Goal: Transaction & Acquisition: Purchase product/service

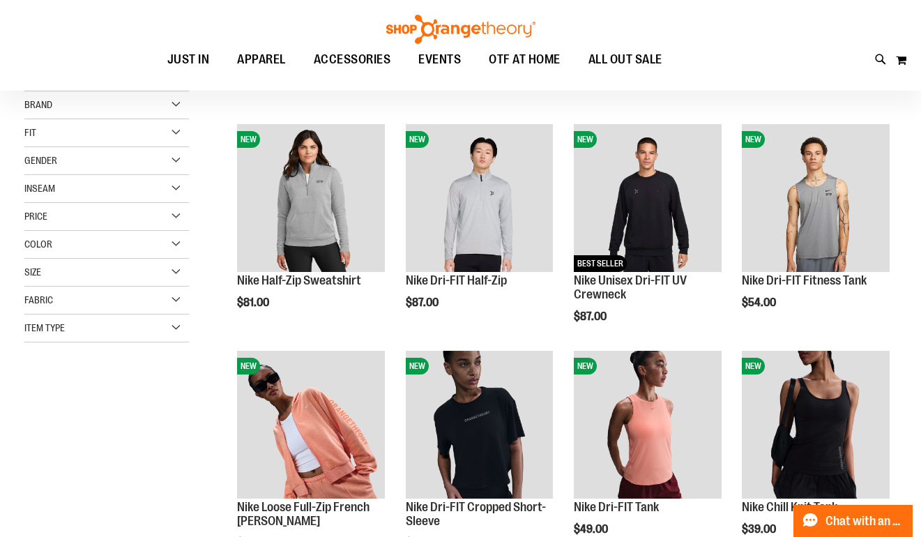
scroll to position [284, 0]
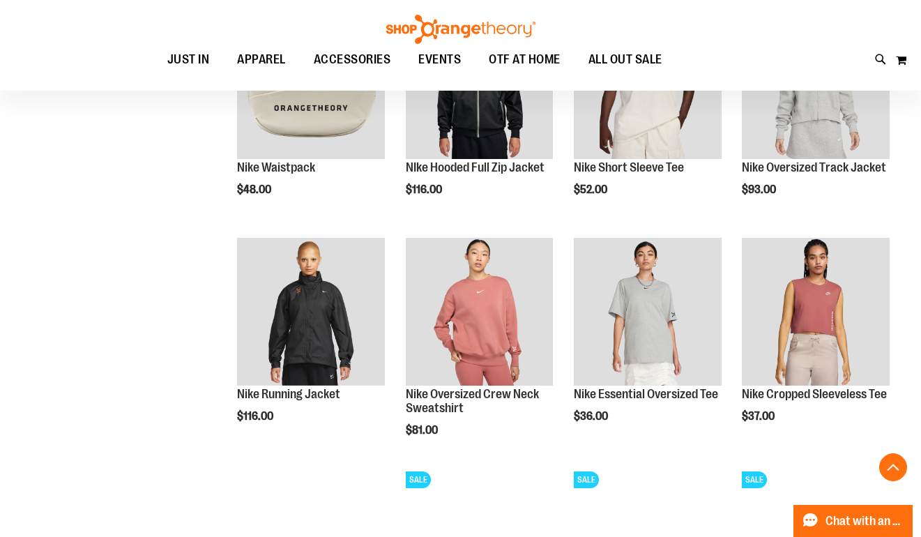
scroll to position [970, 0]
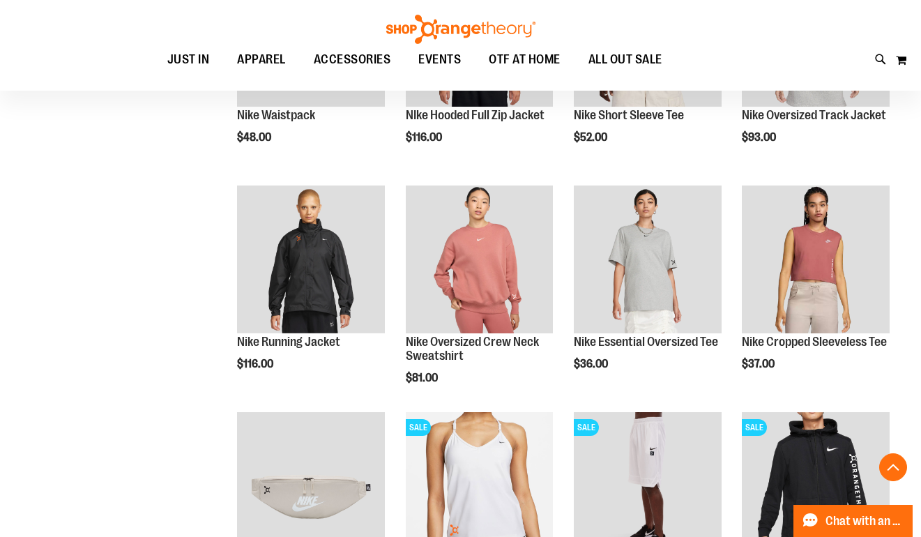
scroll to position [1131, 0]
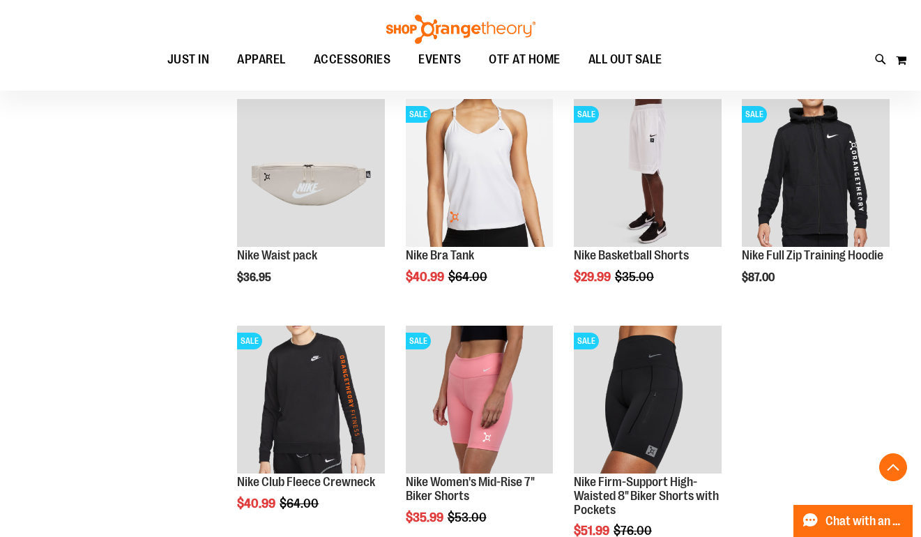
scroll to position [1288, 0]
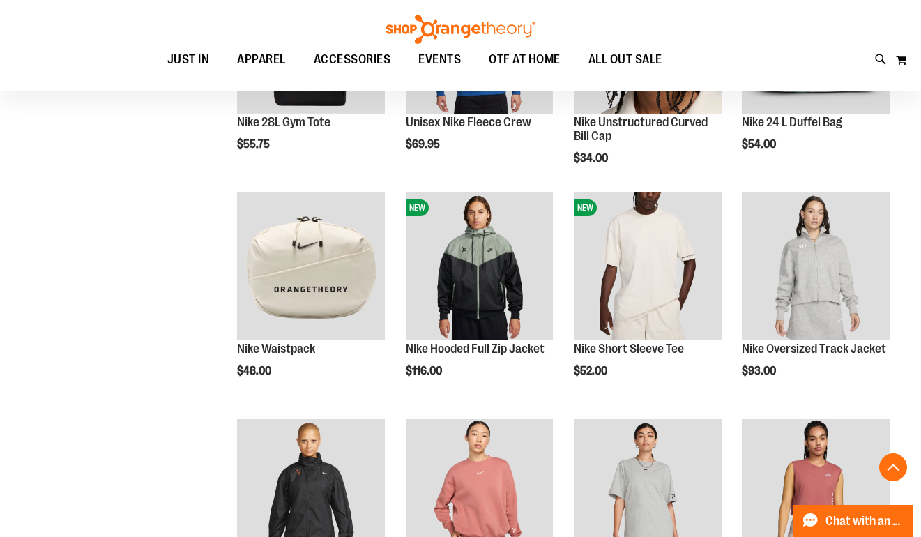
scroll to position [218, 0]
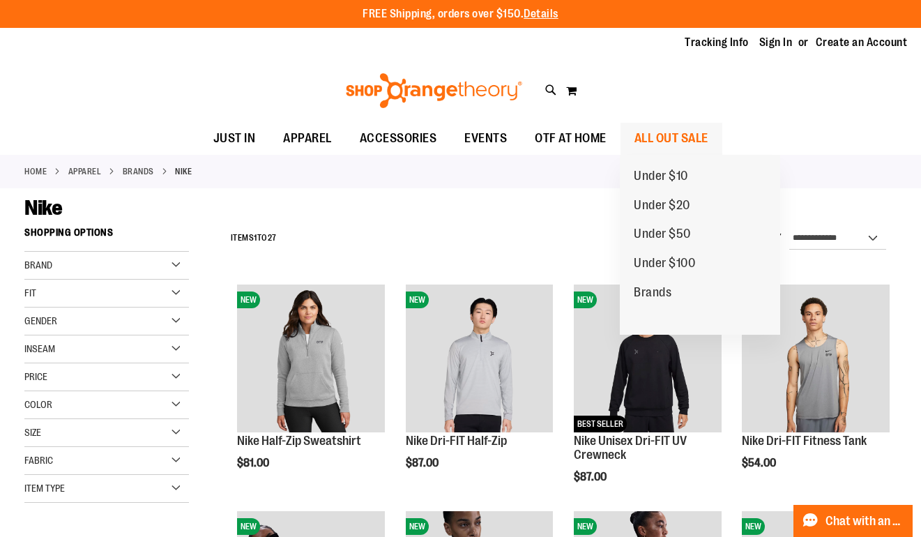
click at [671, 138] on span "ALL OUT SALE" at bounding box center [671, 138] width 74 height 31
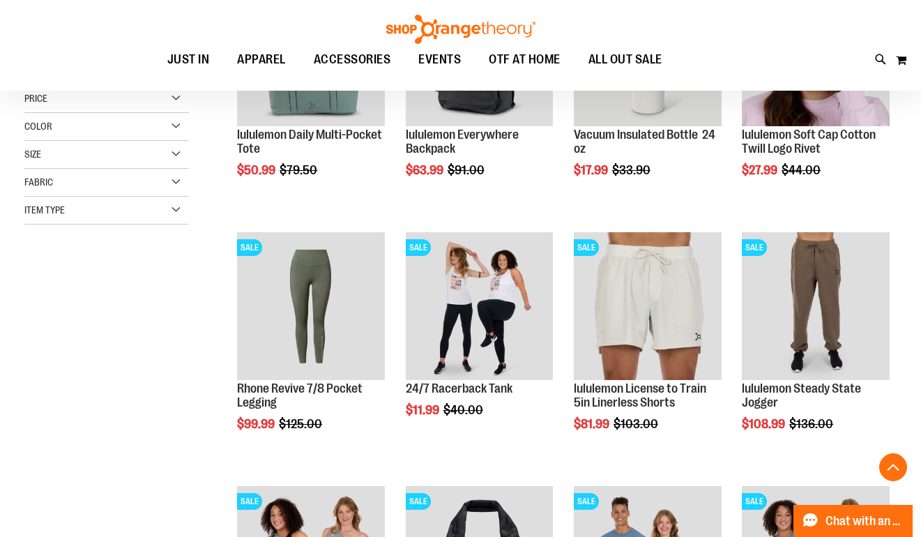
scroll to position [310, 0]
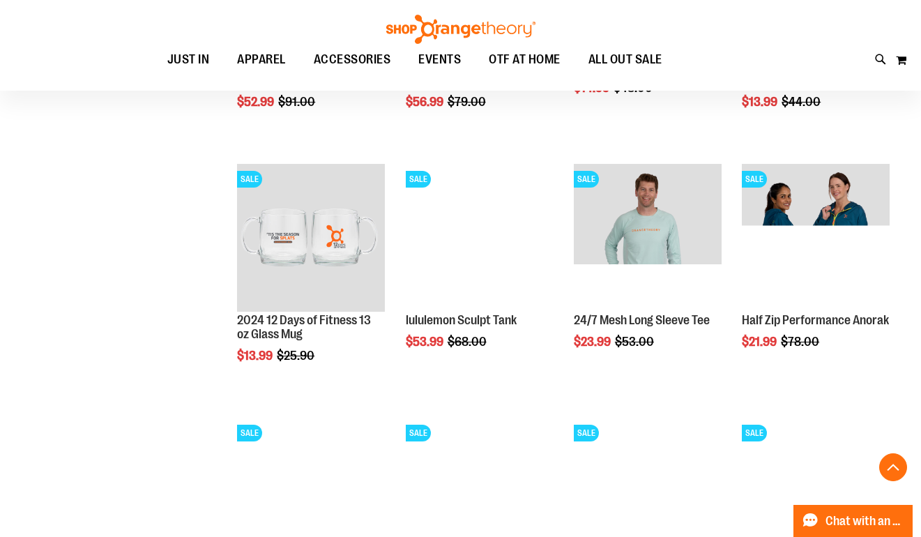
scroll to position [1138, 0]
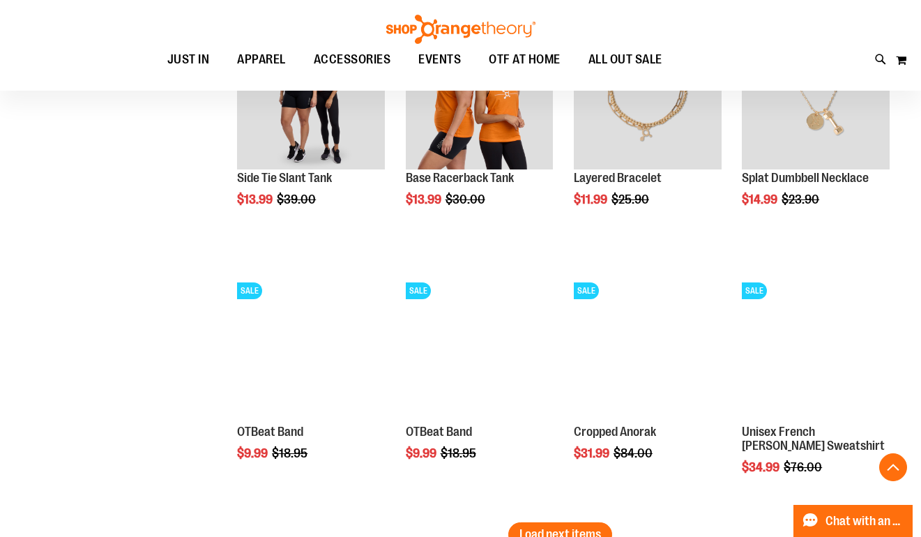
scroll to position [2042, 0]
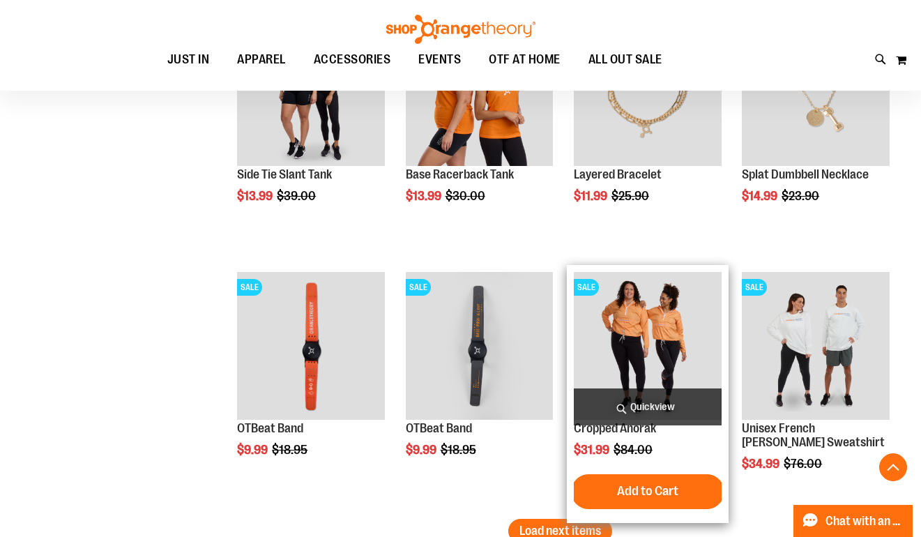
click at [656, 353] on img "product" at bounding box center [648, 346] width 148 height 148
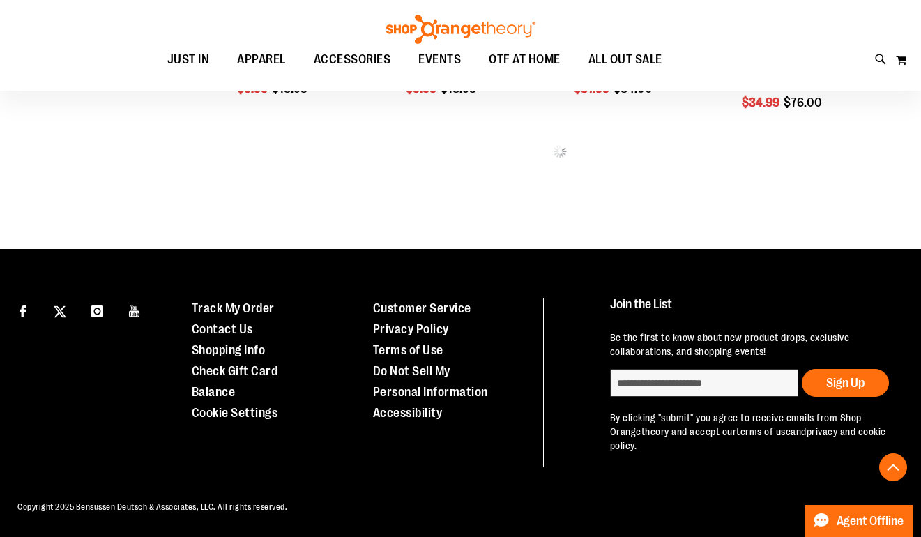
scroll to position [700, 0]
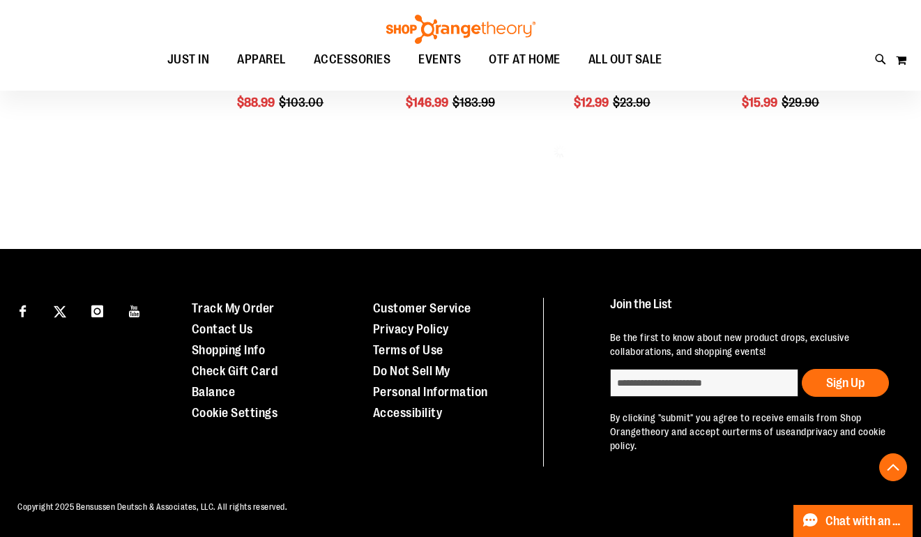
scroll to position [644, 0]
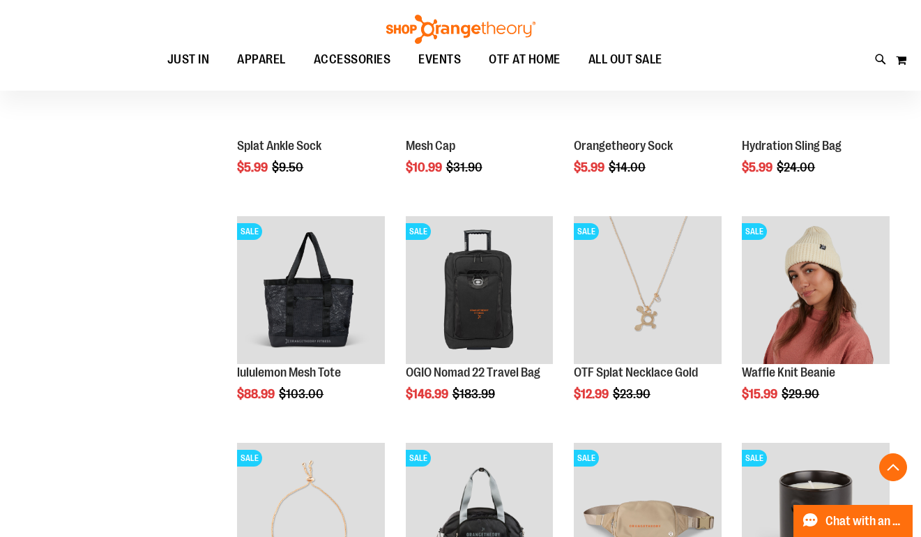
scroll to position [411, 0]
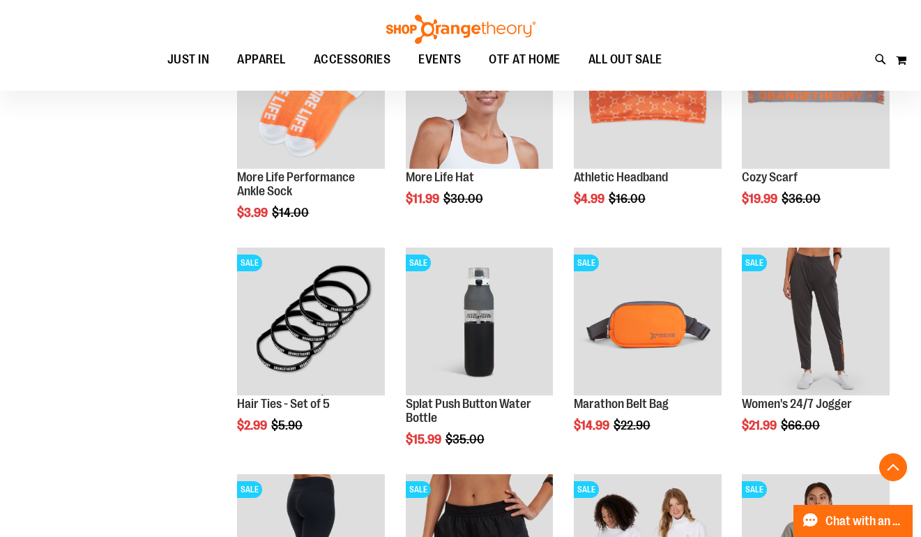
scroll to position [1037, 0]
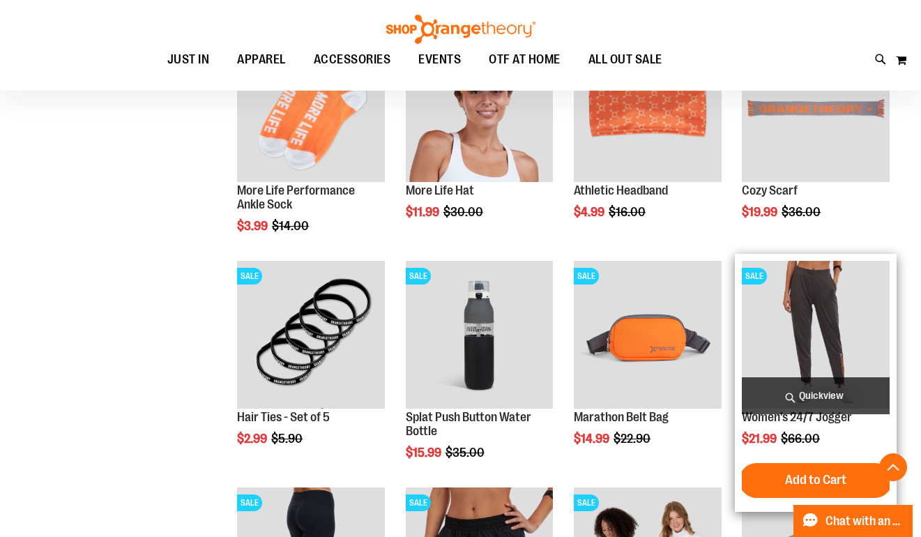
click at [810, 305] on img "product" at bounding box center [816, 335] width 148 height 148
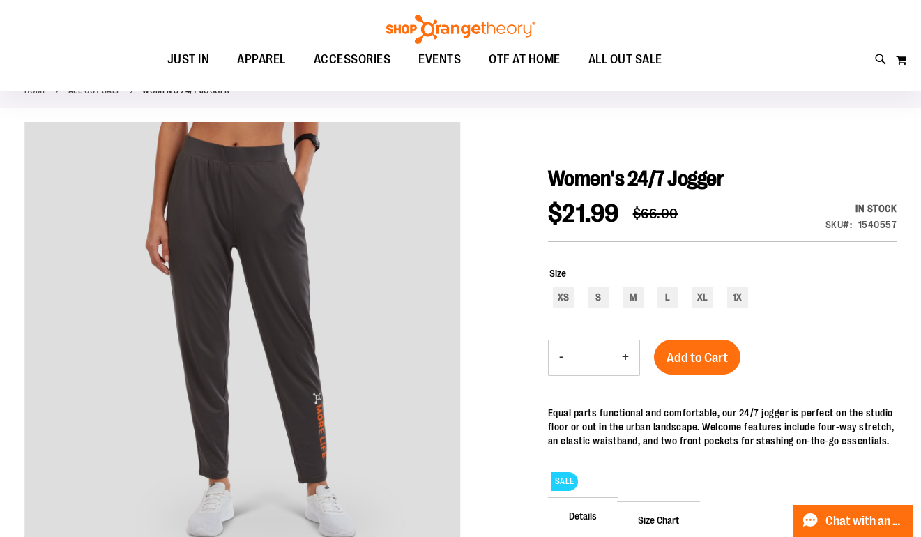
scroll to position [96, 0]
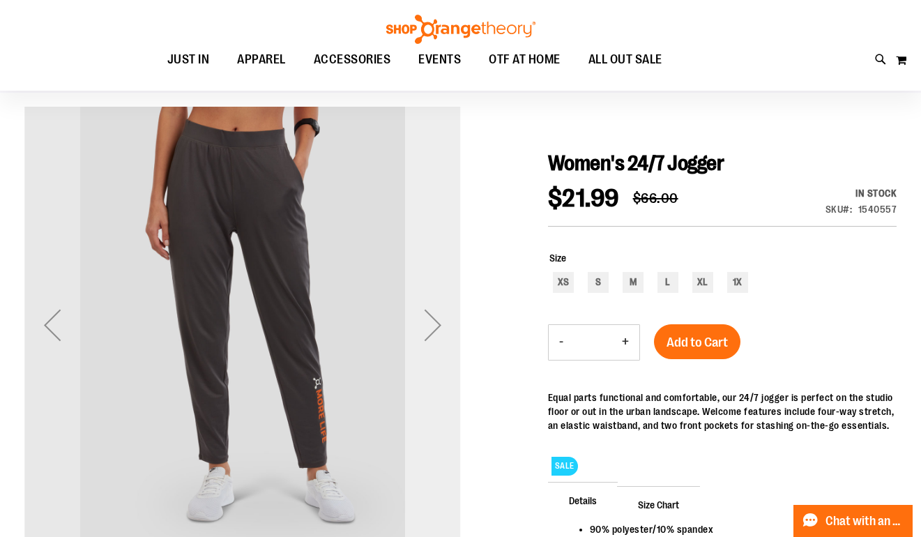
click at [434, 326] on div "Next" at bounding box center [433, 325] width 56 height 56
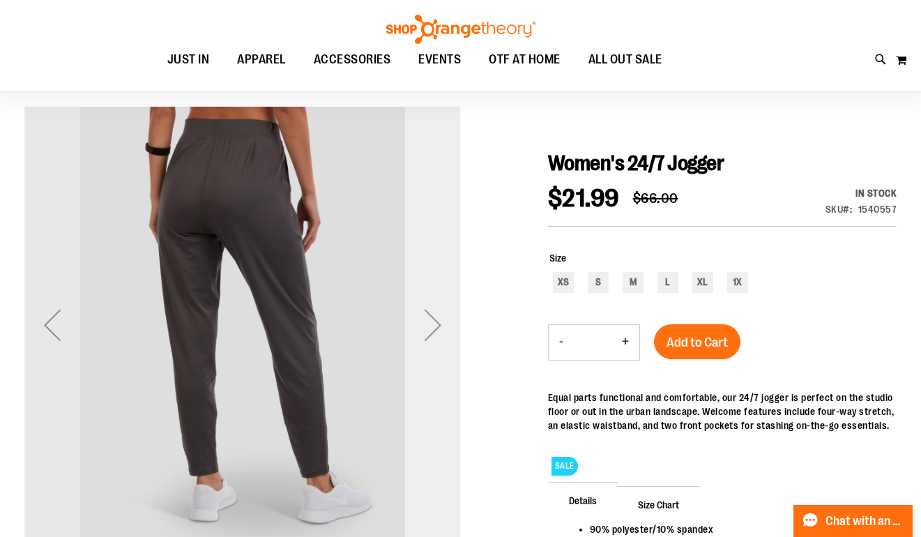
click at [434, 326] on div "Next" at bounding box center [433, 325] width 56 height 56
